Goal: Task Accomplishment & Management: Use online tool/utility

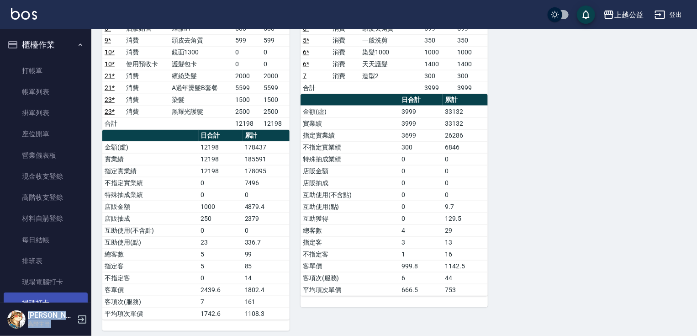
click at [33, 297] on link "掃碼打卡" at bounding box center [46, 302] width 84 height 21
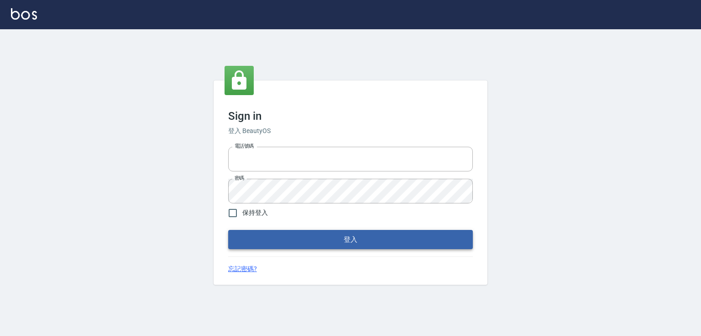
type input "0979268866"
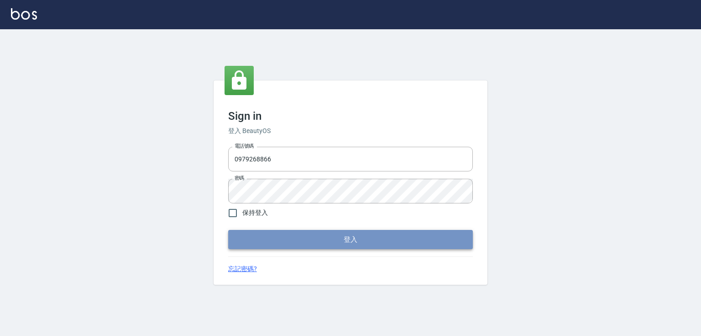
click at [382, 230] on button "登入" at bounding box center [350, 239] width 245 height 19
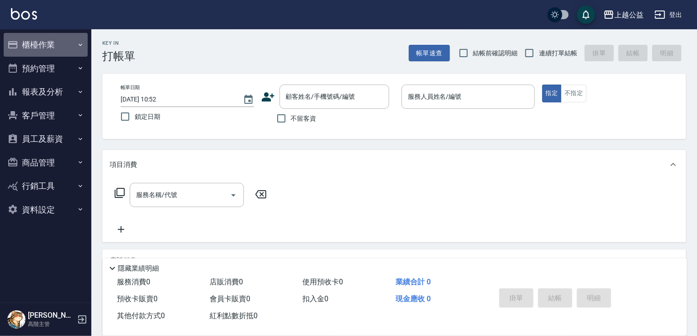
click at [22, 45] on button "櫃檯作業" at bounding box center [46, 45] width 84 height 24
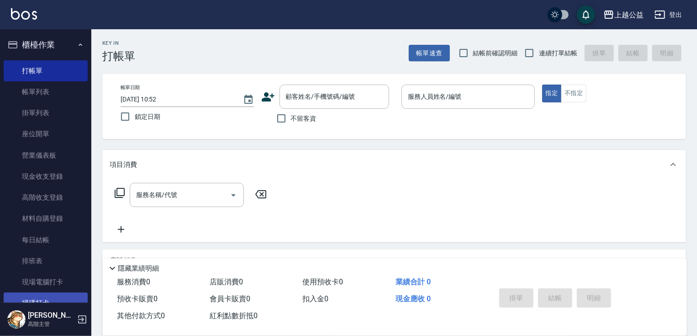
click at [47, 294] on link "掃碼打卡" at bounding box center [46, 302] width 84 height 21
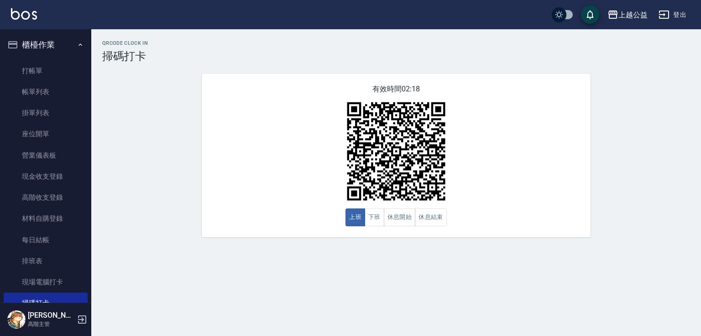
click at [4, 292] on link "掃碼打卡" at bounding box center [46, 302] width 84 height 21
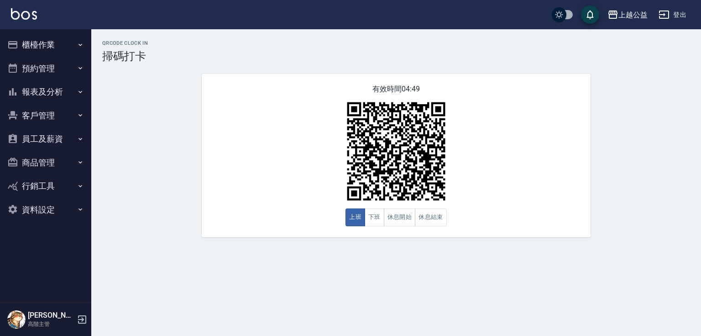
click at [548, 159] on div "有效時間 04:49 上班 下班 休息開始 休息結束" at bounding box center [396, 155] width 389 height 163
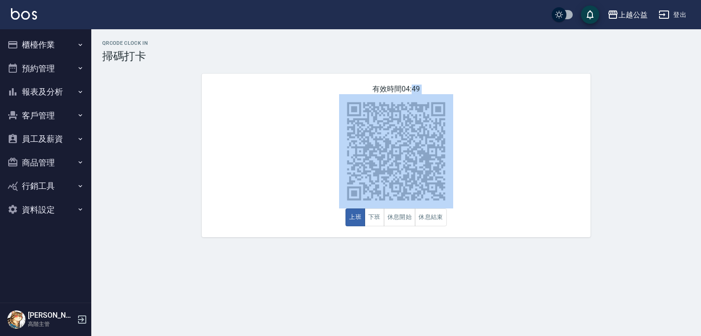
click at [548, 159] on div "有效時間 04:49 上班 下班 休息開始 休息結束" at bounding box center [396, 155] width 389 height 163
click at [524, 151] on div "有效時間 04:47 上班 下班 休息開始 休息結束" at bounding box center [396, 155] width 389 height 163
drag, startPoint x: 697, startPoint y: 220, endPoint x: 686, endPoint y: 211, distance: 13.3
click at [696, 220] on div "QRcode Clock In 掃碼打卡 有效時間 04:45 上班 下班 休息開始 休息結束" at bounding box center [396, 138] width 610 height 197
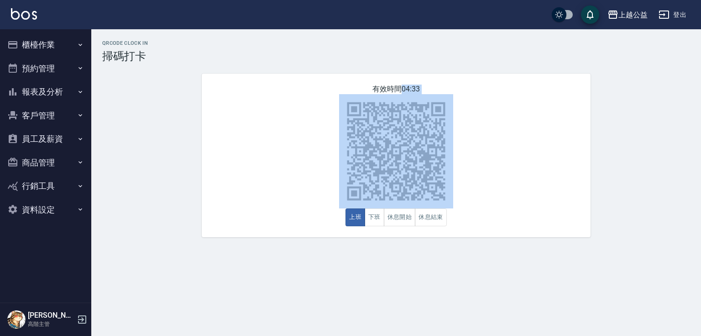
click at [366, 149] on img at bounding box center [396, 151] width 114 height 114
click at [357, 216] on button "上班" at bounding box center [356, 217] width 20 height 18
click at [262, 100] on div "有效時間 04:31 上班 下班 休息開始 休息結束" at bounding box center [396, 155] width 389 height 163
